Goal: Task Accomplishment & Management: Use online tool/utility

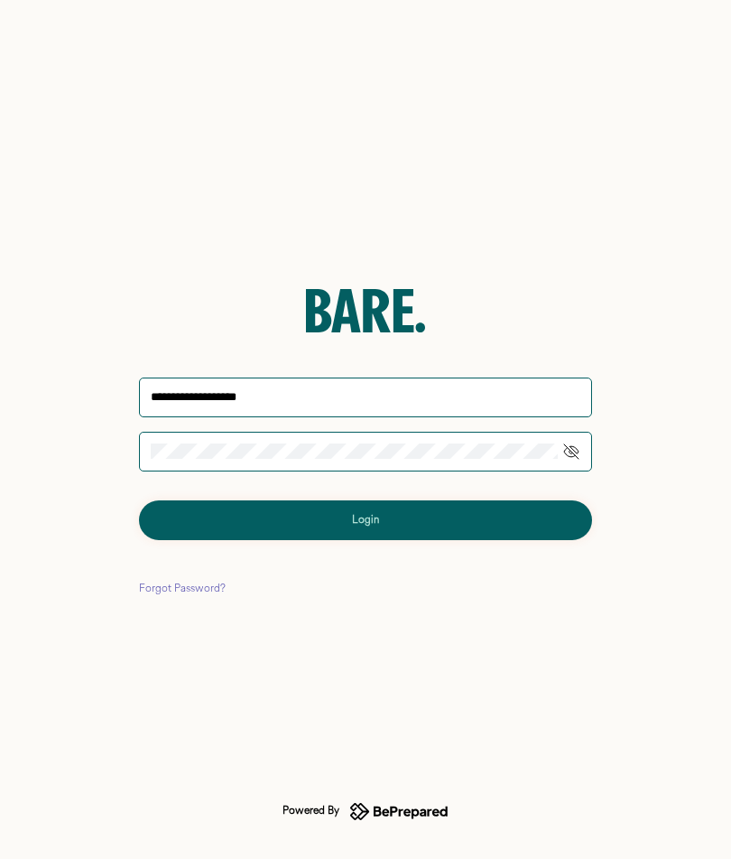
click at [366, 519] on button "Login" at bounding box center [365, 520] width 453 height 40
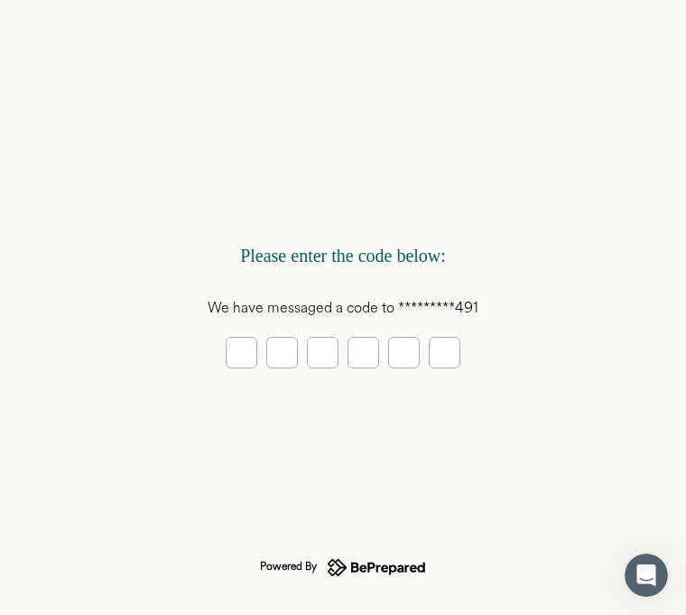
click at [244, 358] on input "tel" at bounding box center [242, 353] width 32 height 32
type input "*"
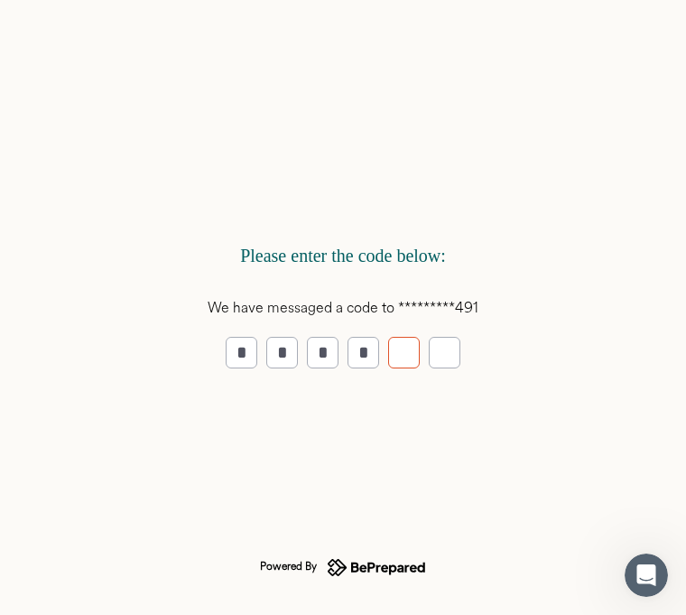
type input "*"
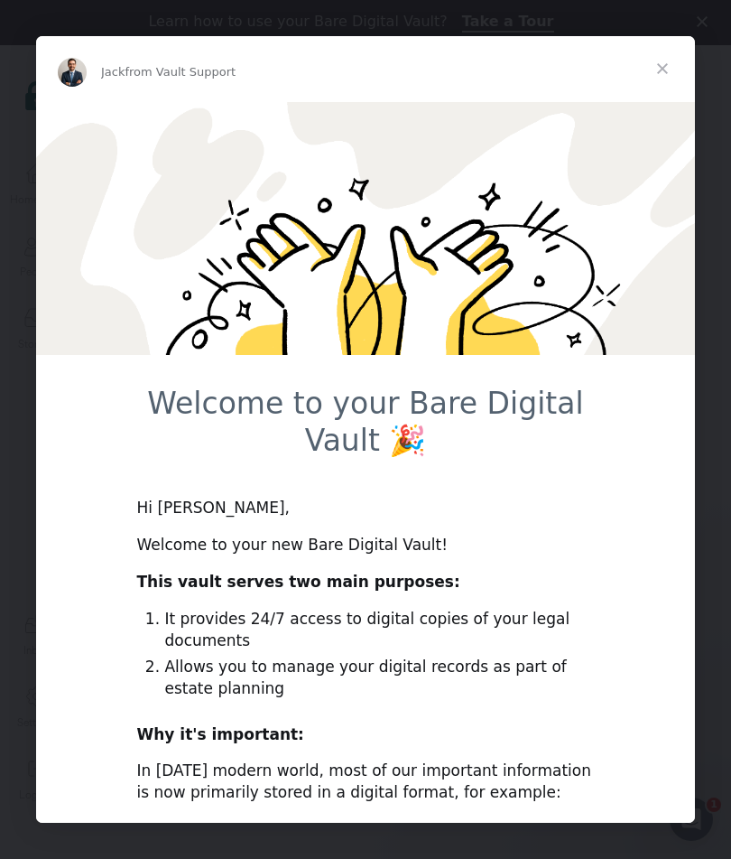
click at [191, 68] on span "from Vault Support" at bounding box center [180, 72] width 111 height 14
click at [191, 72] on span "from Vault Support" at bounding box center [180, 72] width 111 height 14
click at [76, 69] on img "Intercom messenger" at bounding box center [72, 72] width 29 height 29
click at [151, 65] on span "from Vault Support" at bounding box center [180, 72] width 111 height 14
click at [82, 80] on img "Intercom messenger" at bounding box center [72, 72] width 29 height 29
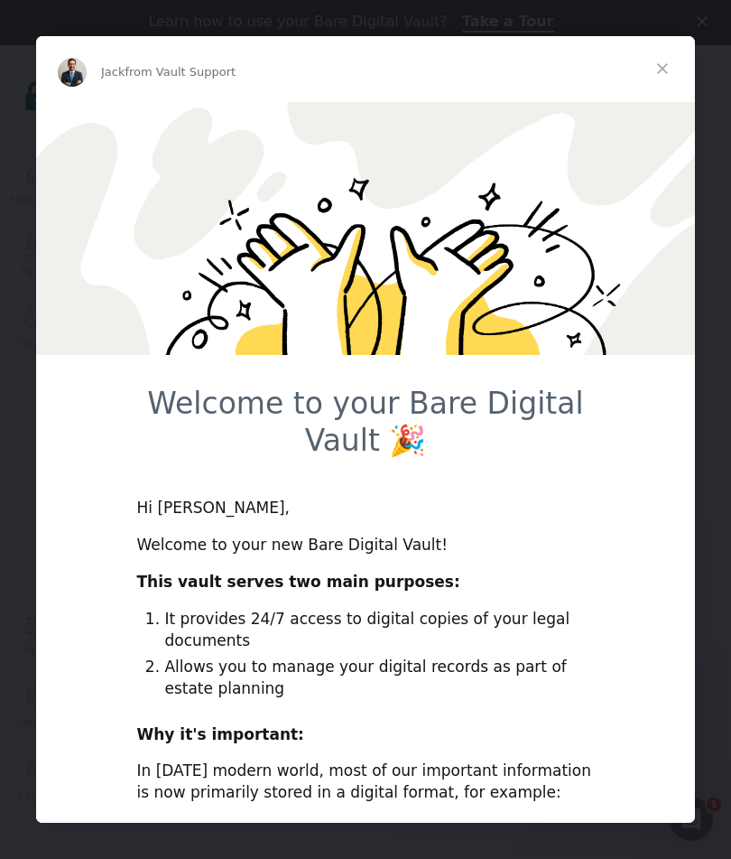
click at [186, 90] on div "Jack from Vault Support" at bounding box center [365, 68] width 659 height 65
click at [185, 90] on div "Jack from Vault Support" at bounding box center [365, 68] width 659 height 65
click at [671, 65] on span "Close" at bounding box center [662, 68] width 65 height 65
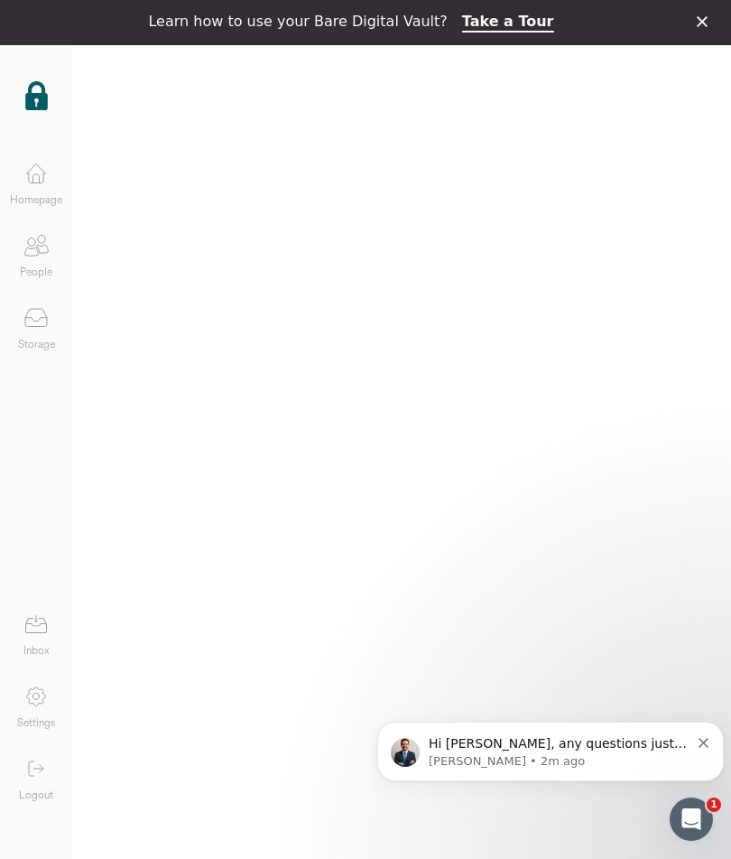
click at [516, 746] on span "Hi [PERSON_NAME], any questions just ask!" at bounding box center [558, 752] width 258 height 33
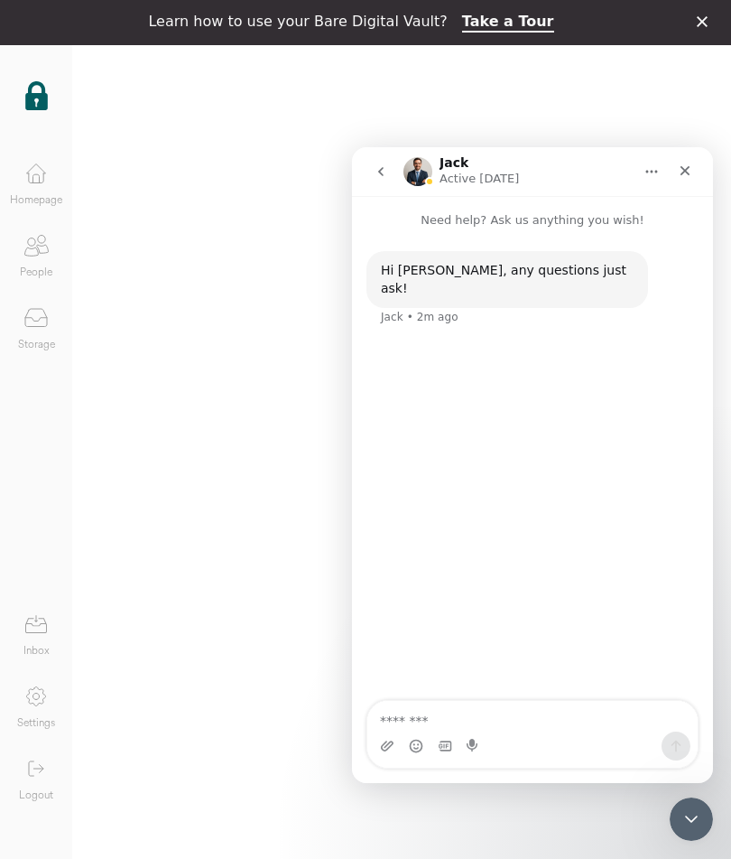
click at [518, 730] on textarea "Message…" at bounding box center [532, 716] width 330 height 31
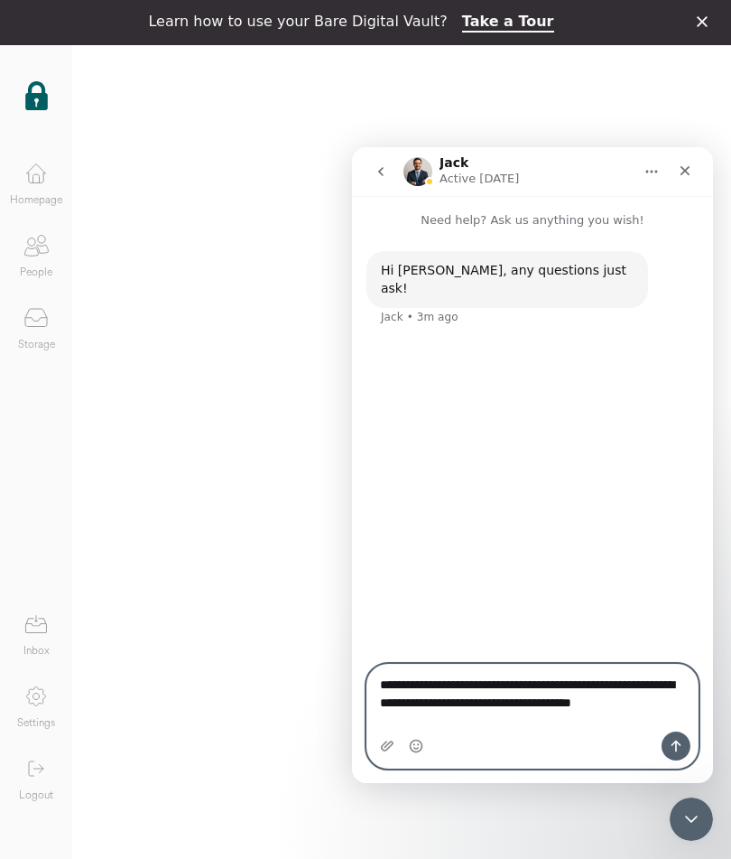
type textarea "**********"
click at [679, 755] on button "Send a message…" at bounding box center [676, 745] width 29 height 29
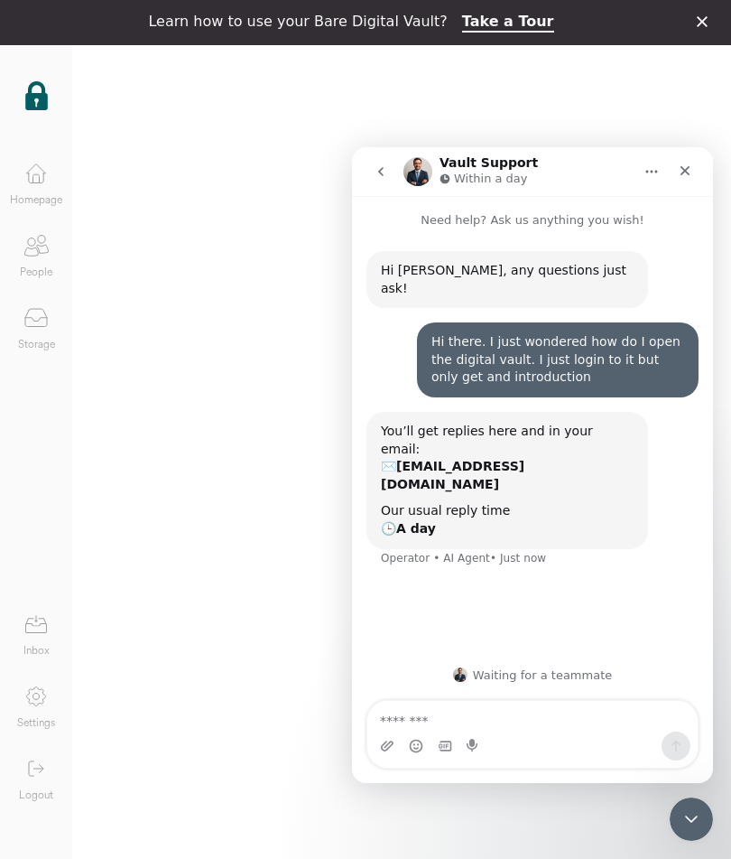
click at [702, 841] on div at bounding box center [691, 818] width 43 height 43
click at [502, 16] on link "Take a Tour" at bounding box center [508, 23] width 92 height 20
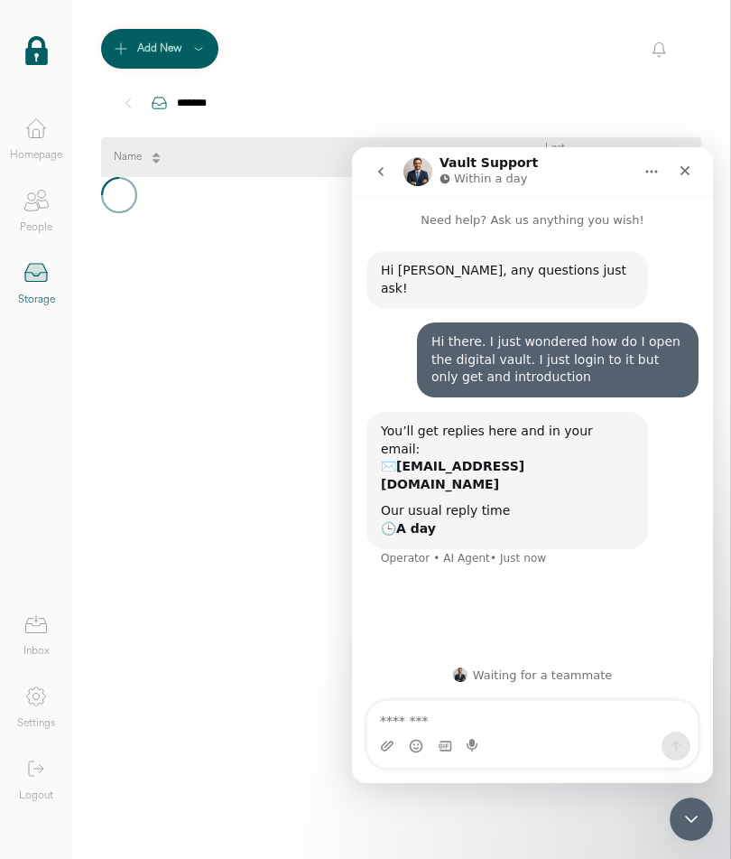
click at [693, 170] on div "Close" at bounding box center [685, 170] width 33 height 33
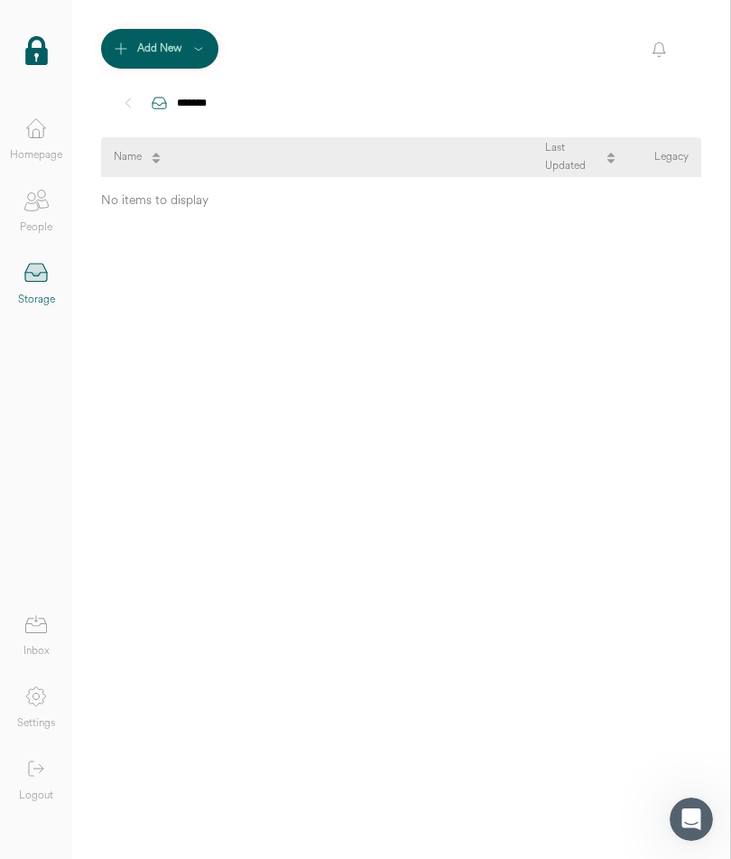
click at [225, 149] on div "Name" at bounding box center [330, 157] width 432 height 40
click at [158, 165] on icon at bounding box center [156, 162] width 11 height 11
click at [162, 162] on icon at bounding box center [156, 162] width 11 height 11
click at [226, 163] on div "Name" at bounding box center [330, 157] width 432 height 40
click at [241, 163] on div "Name" at bounding box center [330, 157] width 432 height 40
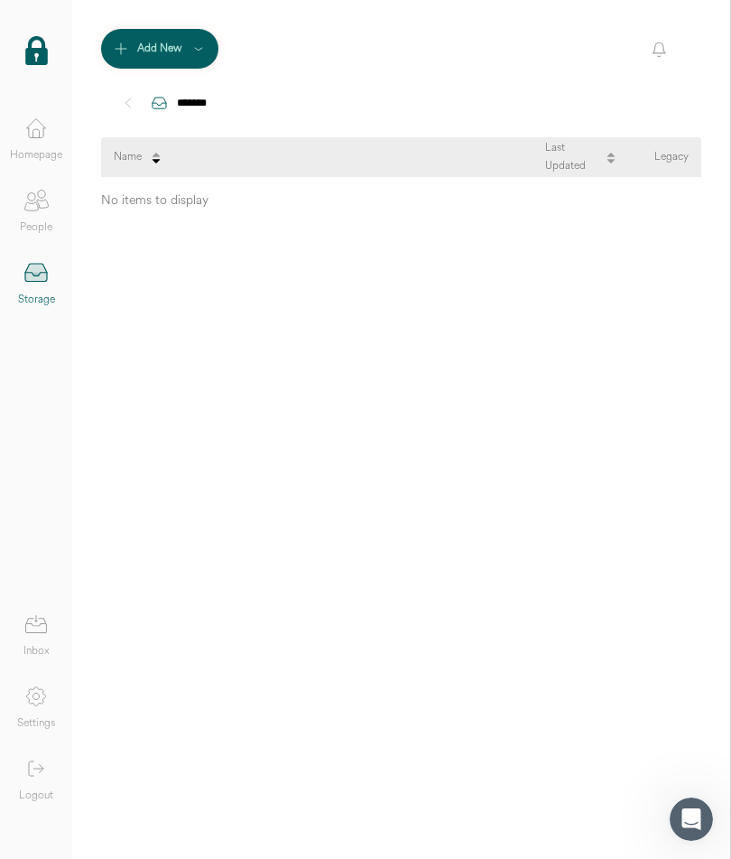
click at [286, 161] on div "Name" at bounding box center [330, 157] width 432 height 40
click at [120, 40] on icon at bounding box center [121, 49] width 18 height 18
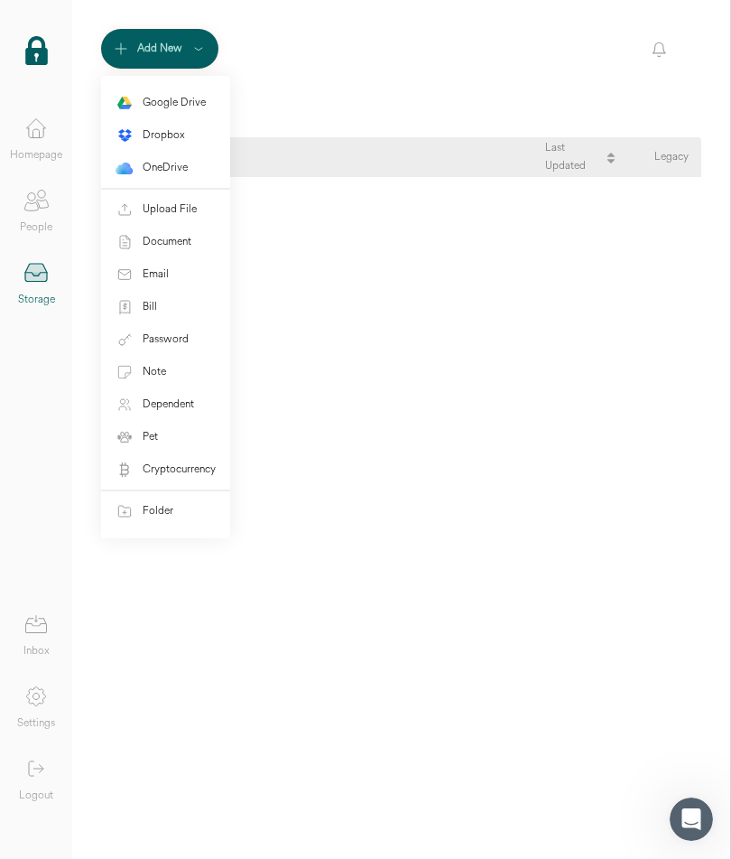
click at [434, 684] on div "No items to display" at bounding box center [401, 503] width 600 height 653
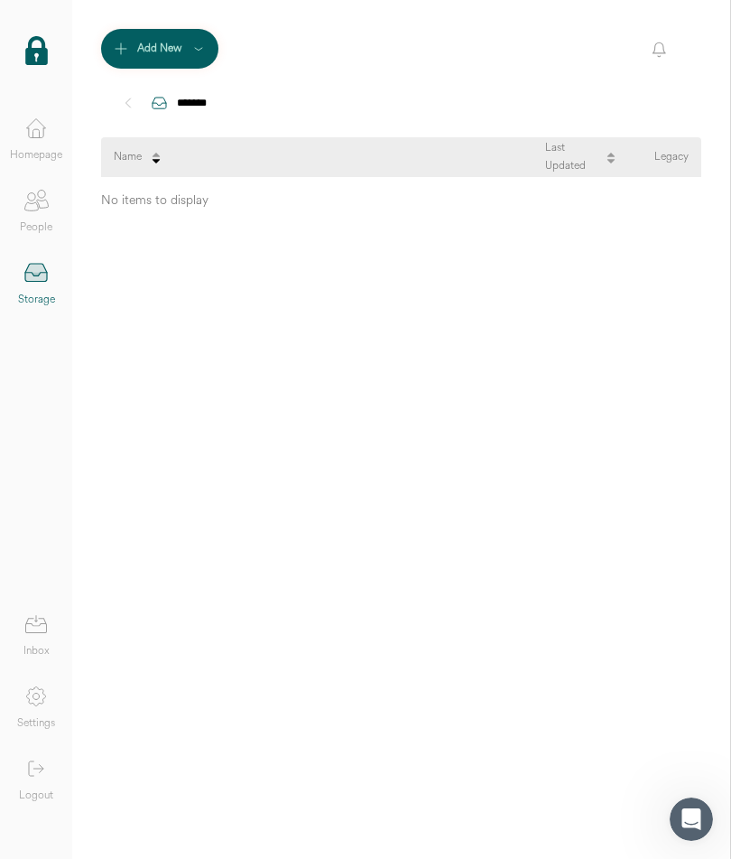
click at [427, 702] on div "No items to display" at bounding box center [401, 503] width 600 height 653
click at [51, 279] on icon at bounding box center [36, 273] width 36 height 36
click at [41, 277] on icon at bounding box center [36, 273] width 22 height 18
click at [561, 161] on div "Last Updated" at bounding box center [571, 157] width 52 height 36
click at [568, 168] on div "Last Updated" at bounding box center [571, 157] width 52 height 36
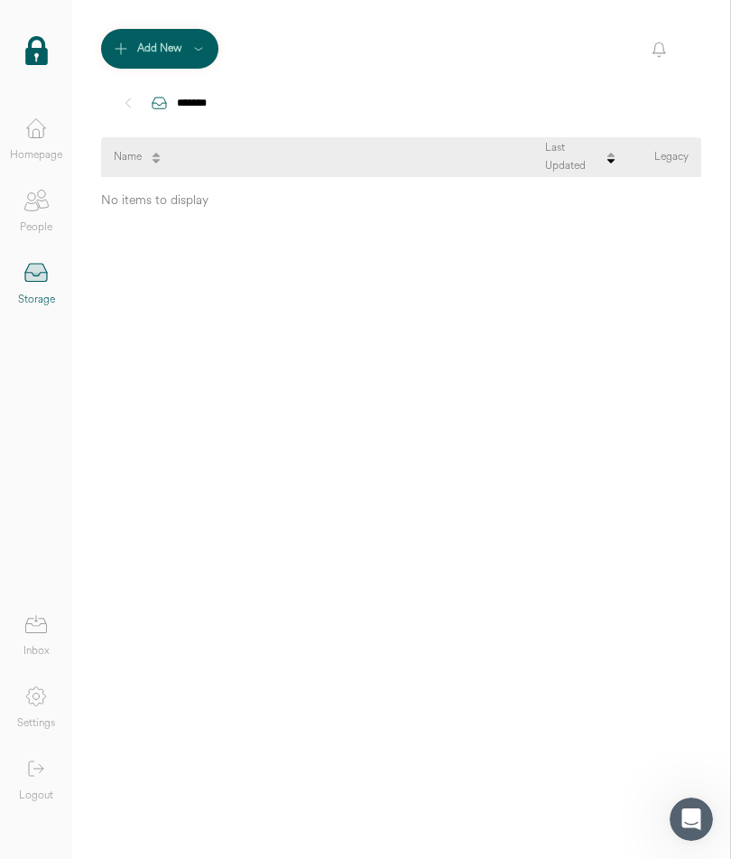
click at [158, 165] on icon at bounding box center [156, 162] width 11 height 11
click at [182, 199] on div "No items to display" at bounding box center [401, 200] width 600 height 25
click at [180, 56] on div "Add New" at bounding box center [159, 49] width 45 height 18
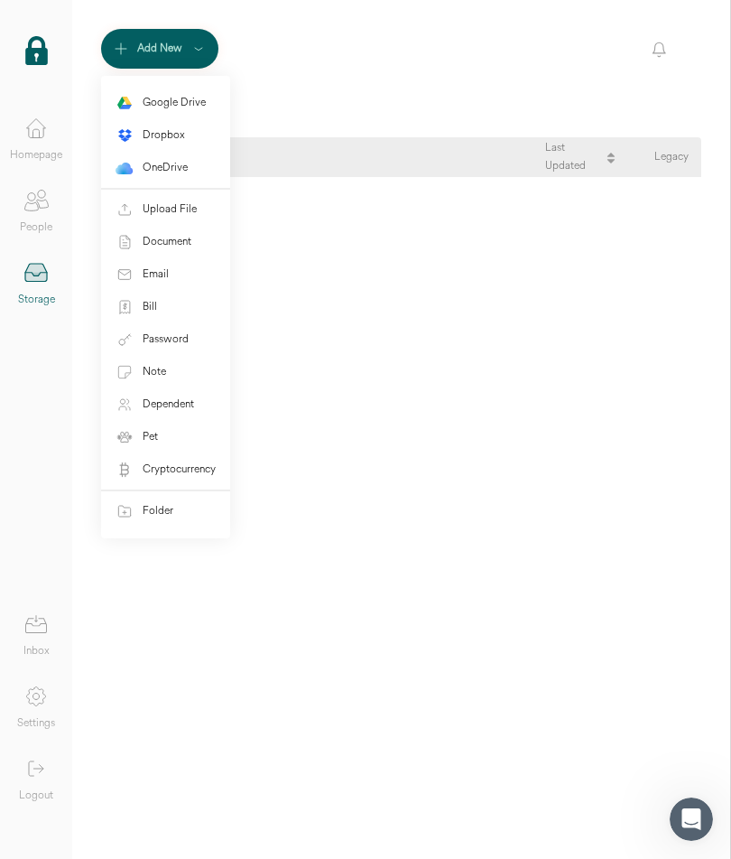
click at [185, 248] on div "Document" at bounding box center [167, 242] width 49 height 18
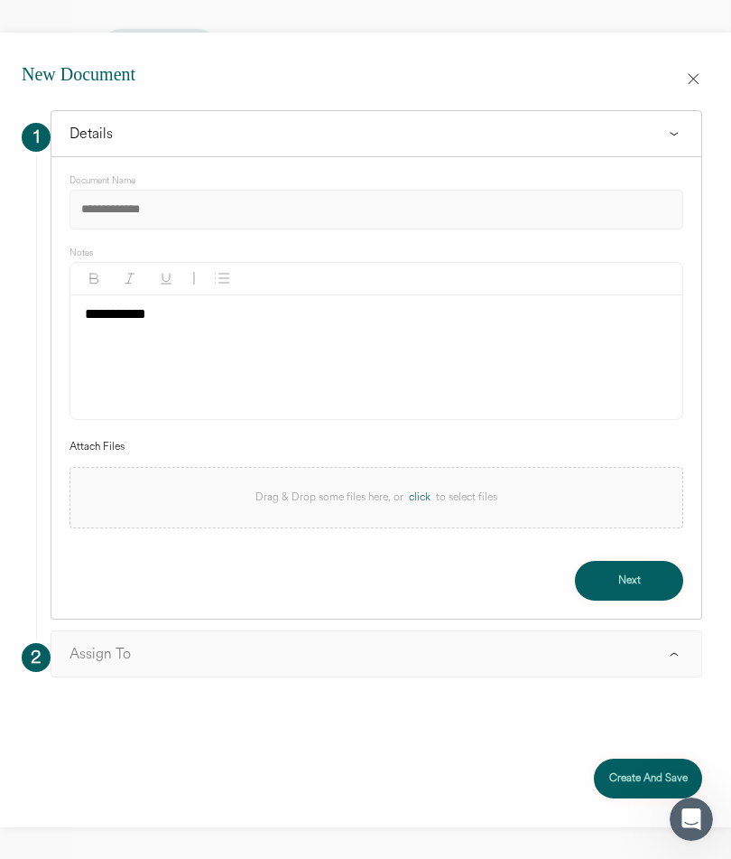
click at [140, 209] on input at bounding box center [377, 210] width 614 height 40
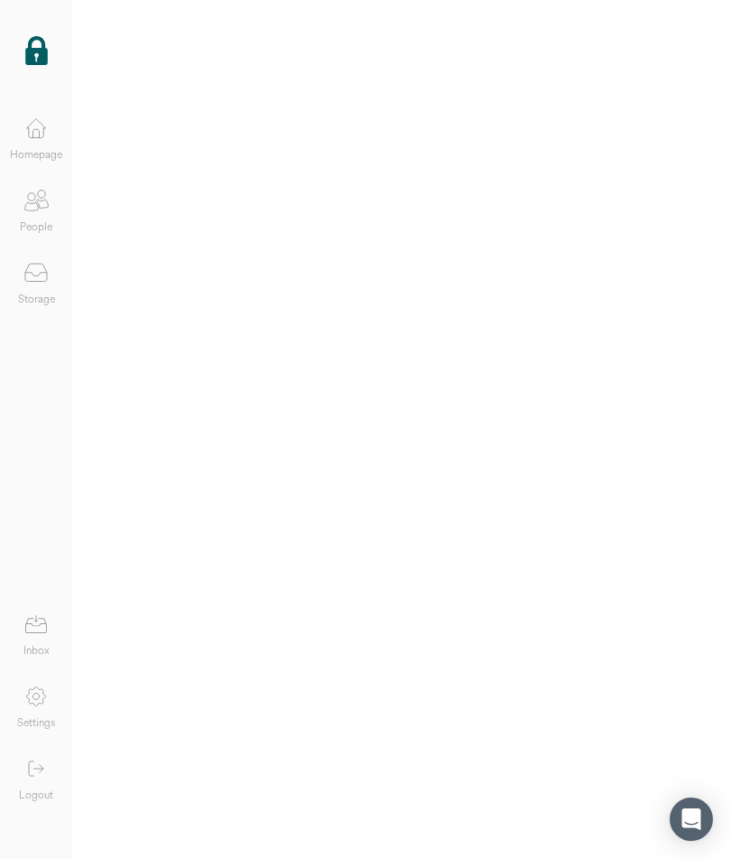
click at [43, 50] on img at bounding box center [36, 50] width 23 height 29
click at [49, 205] on icon at bounding box center [36, 200] width 36 height 36
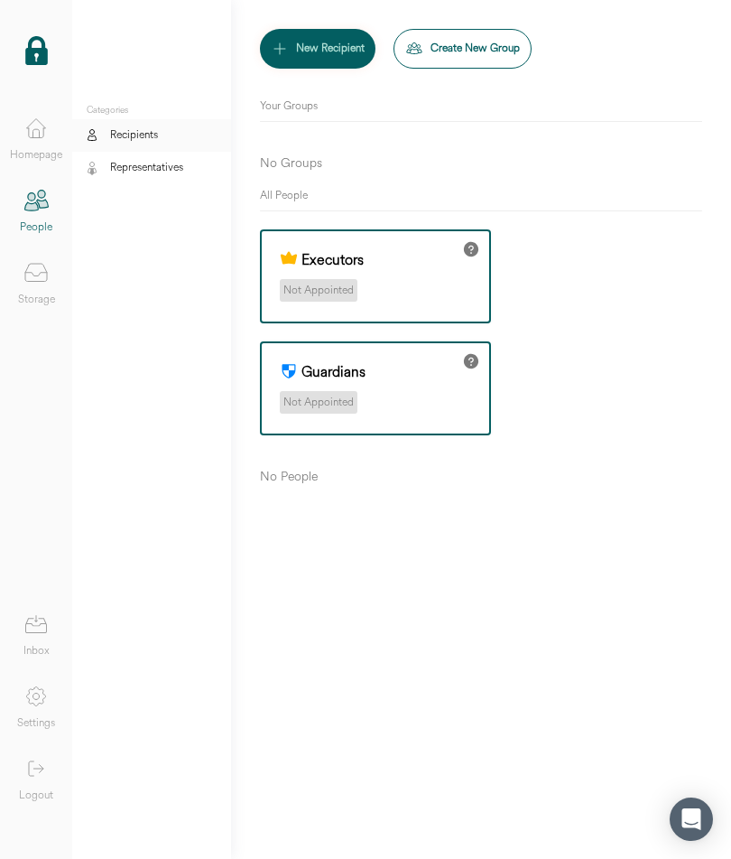
click at [42, 144] on icon at bounding box center [36, 128] width 36 height 36
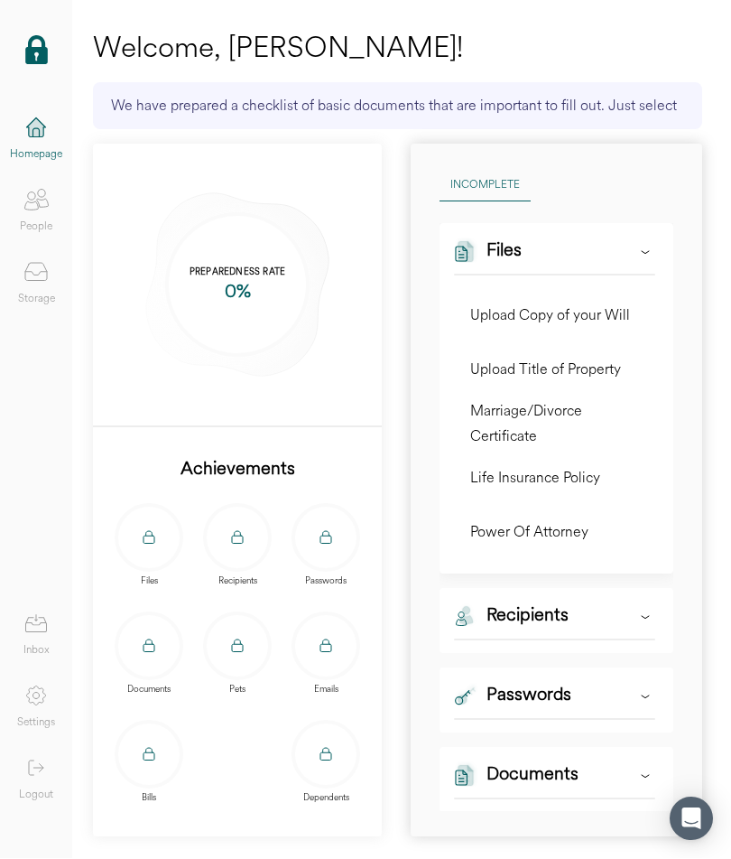
click at [650, 780] on icon at bounding box center [646, 776] width 18 height 18
click at [648, 776] on icon at bounding box center [645, 777] width 7 height 3
click at [647, 781] on icon at bounding box center [646, 776] width 18 height 18
click at [636, 315] on div "Add" at bounding box center [627, 315] width 34 height 25
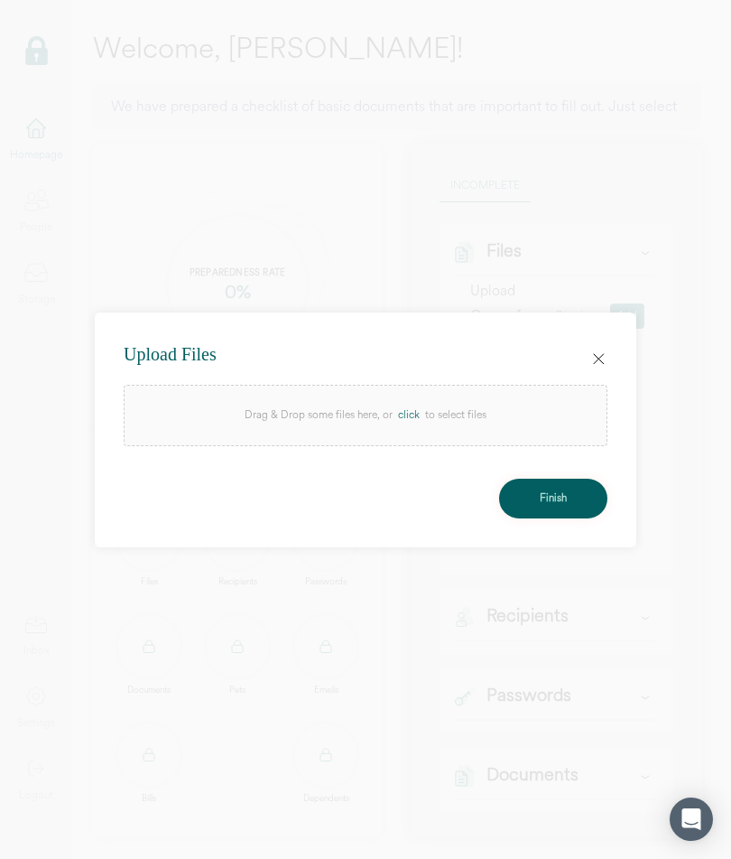
click at [419, 422] on div "click" at bounding box center [409, 415] width 33 height 18
click at [600, 360] on icon at bounding box center [599, 359] width 10 height 10
